Goal: Check status: Check status

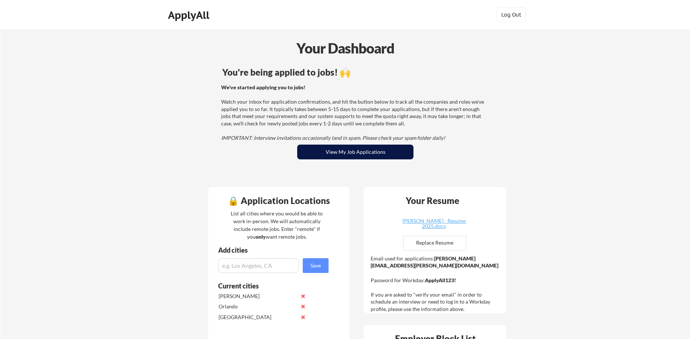
click at [357, 151] on button "View My Job Applications" at bounding box center [355, 152] width 116 height 15
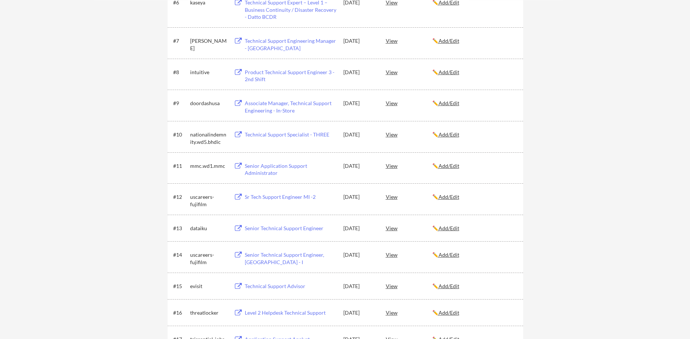
scroll to position [301, 0]
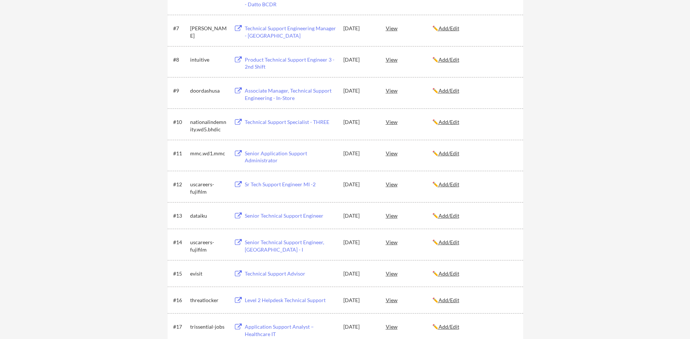
click at [83, 209] on div "← Back to Dashboard My Applications 36 applications sent Applied (36) More Jobs…" at bounding box center [345, 325] width 690 height 1195
click at [272, 218] on div "Senior Technical Support Engineer" at bounding box center [291, 215] width 92 height 7
